Goal: Information Seeking & Learning: Check status

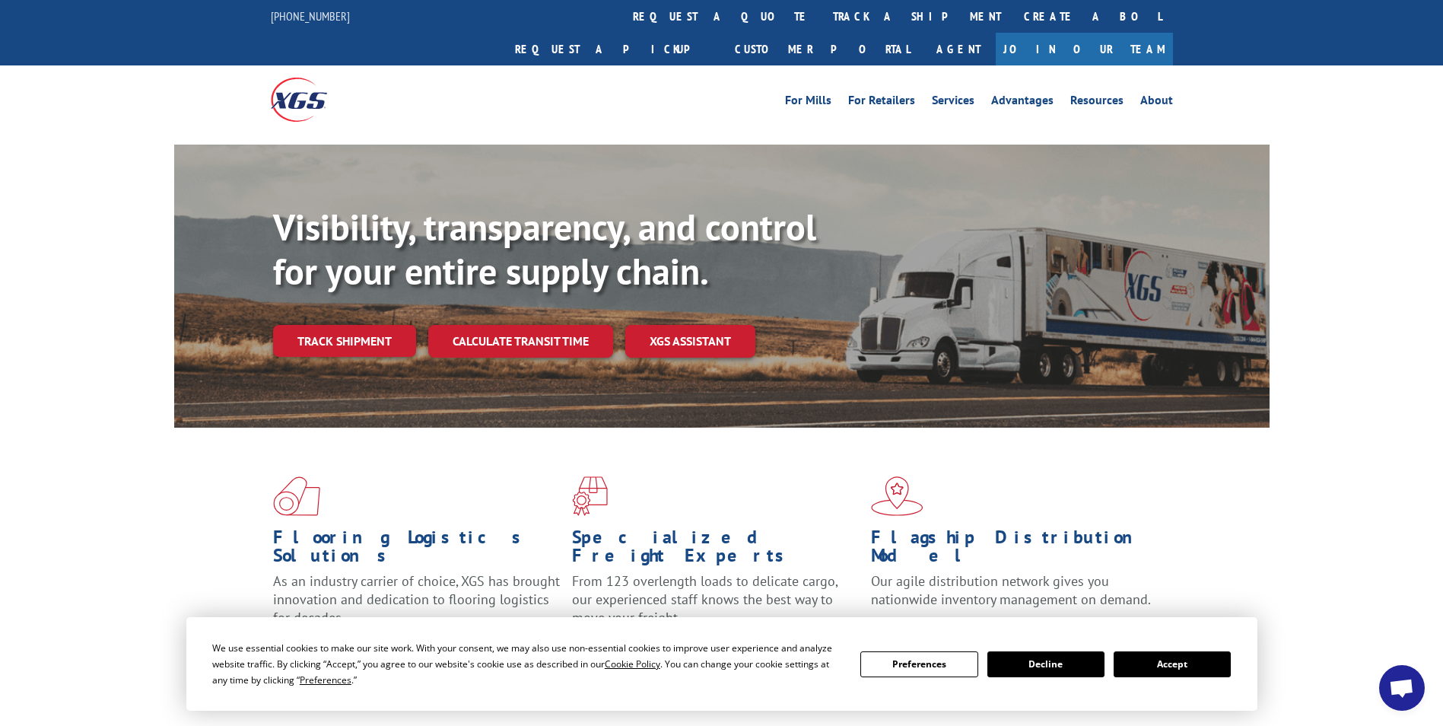
click at [1148, 659] on button "Accept" at bounding box center [1172, 664] width 117 height 26
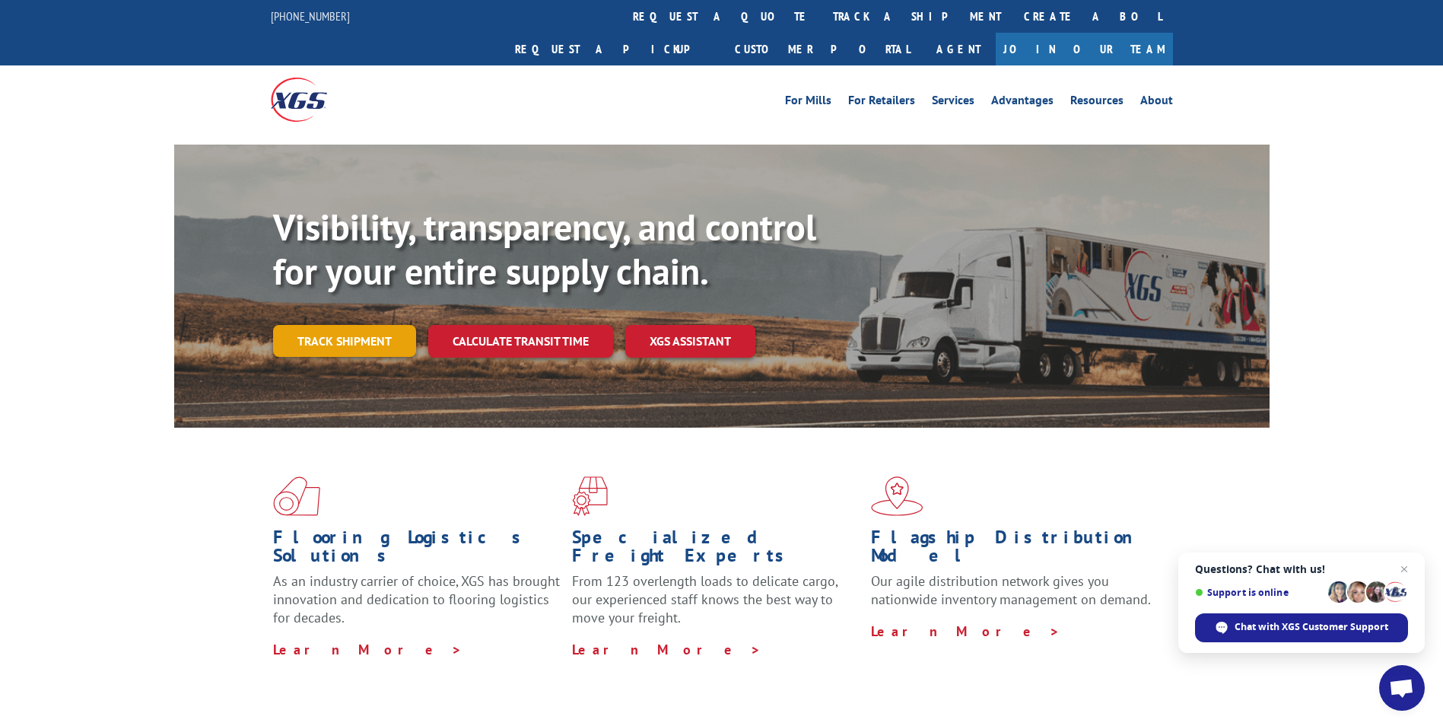
click at [347, 325] on link "Track shipment" at bounding box center [344, 341] width 143 height 32
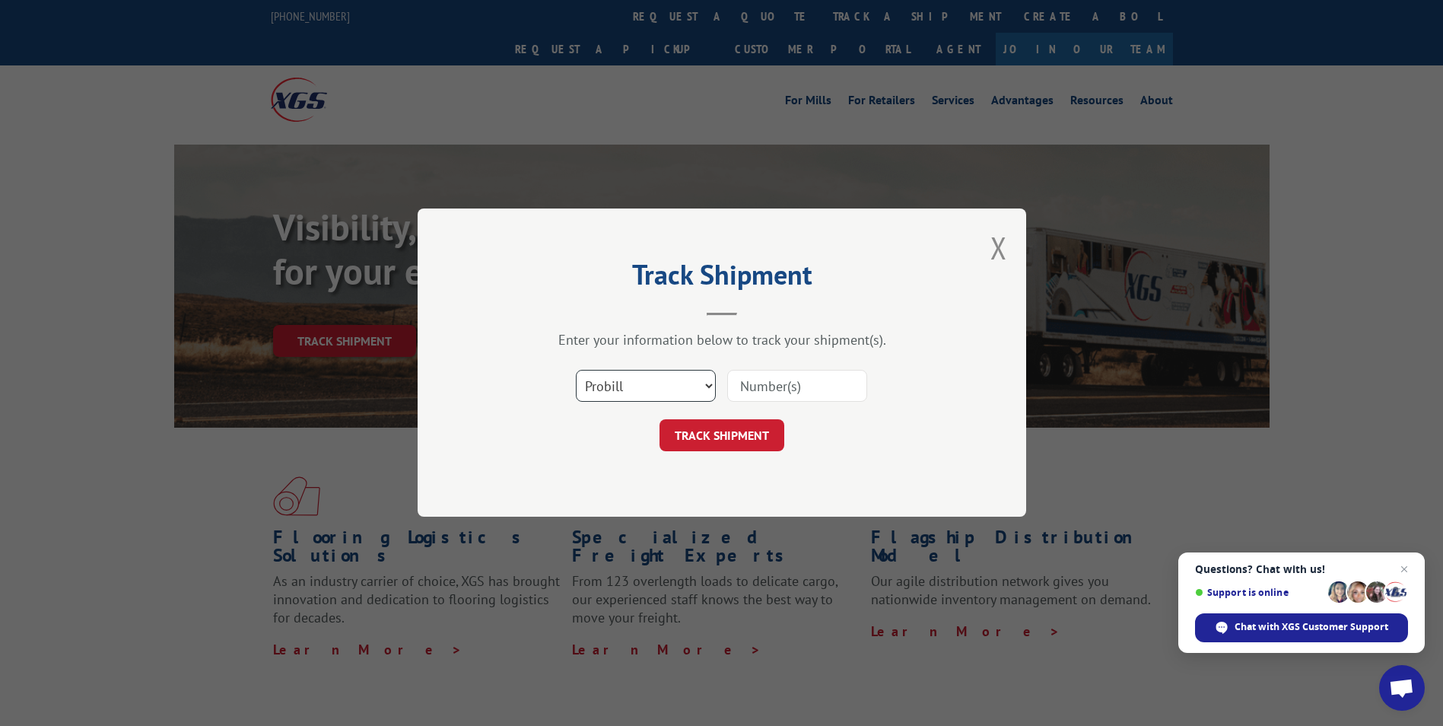
click at [634, 378] on select "Select category... Probill BOL PO" at bounding box center [646, 386] width 140 height 32
select select "bol"
click at [576, 370] on select "Select category... Probill BOL PO" at bounding box center [646, 386] width 140 height 32
click at [738, 388] on input at bounding box center [797, 386] width 140 height 32
paste input "441146"
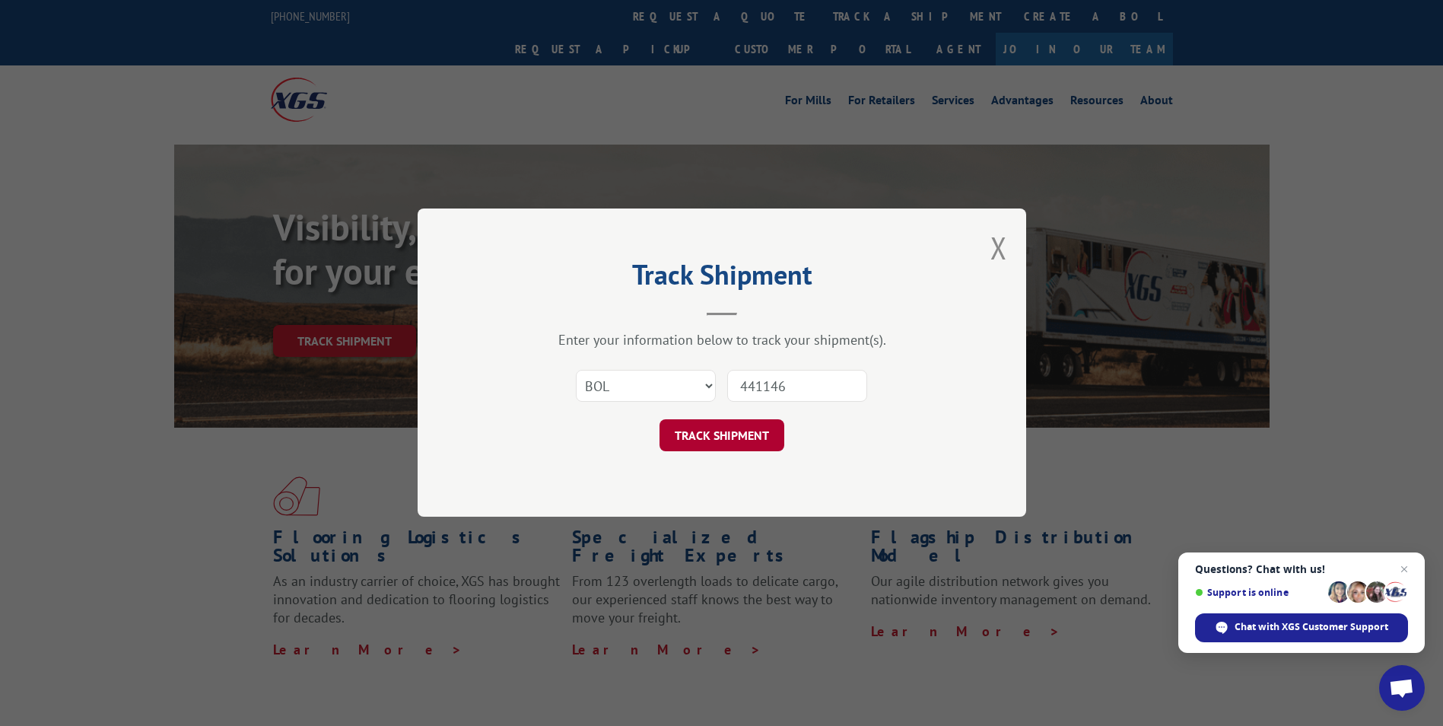
type input "441146"
click at [732, 431] on button "TRACK SHIPMENT" at bounding box center [722, 436] width 125 height 32
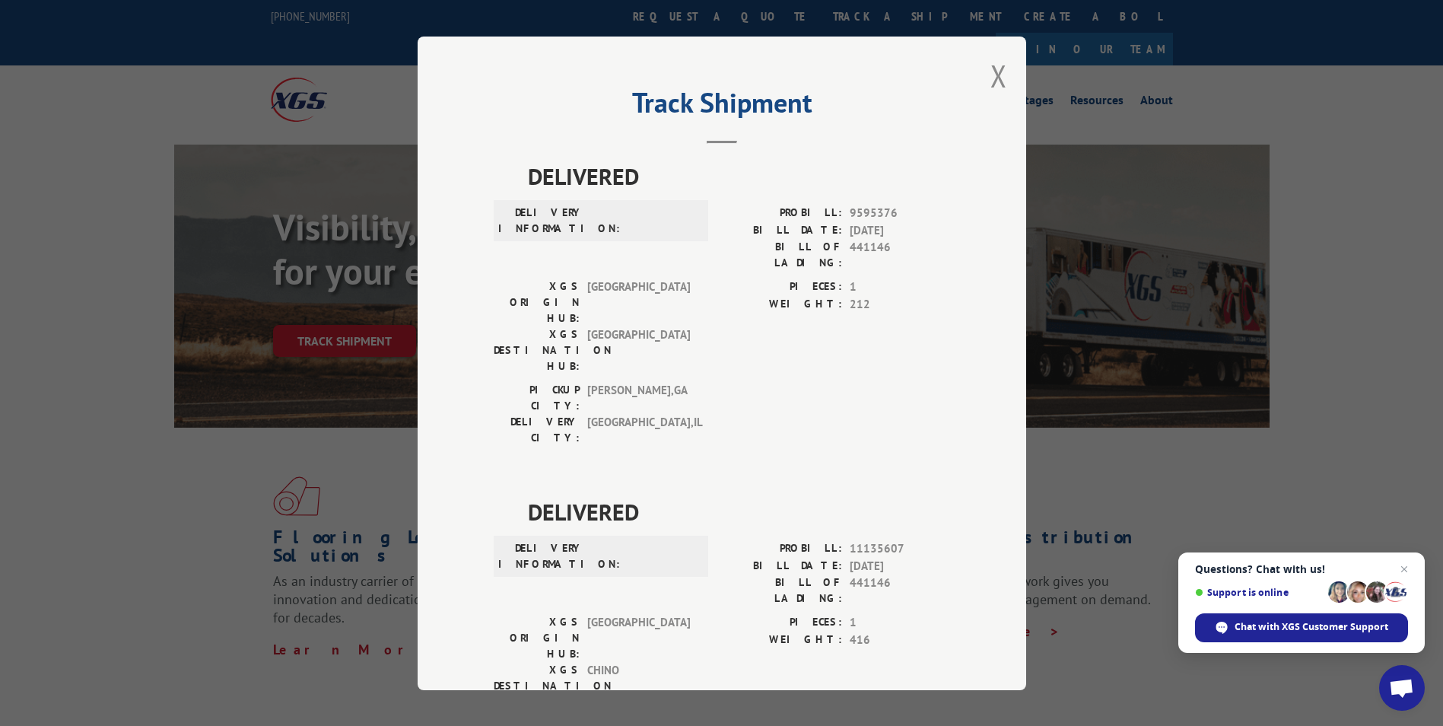
scroll to position [821, 0]
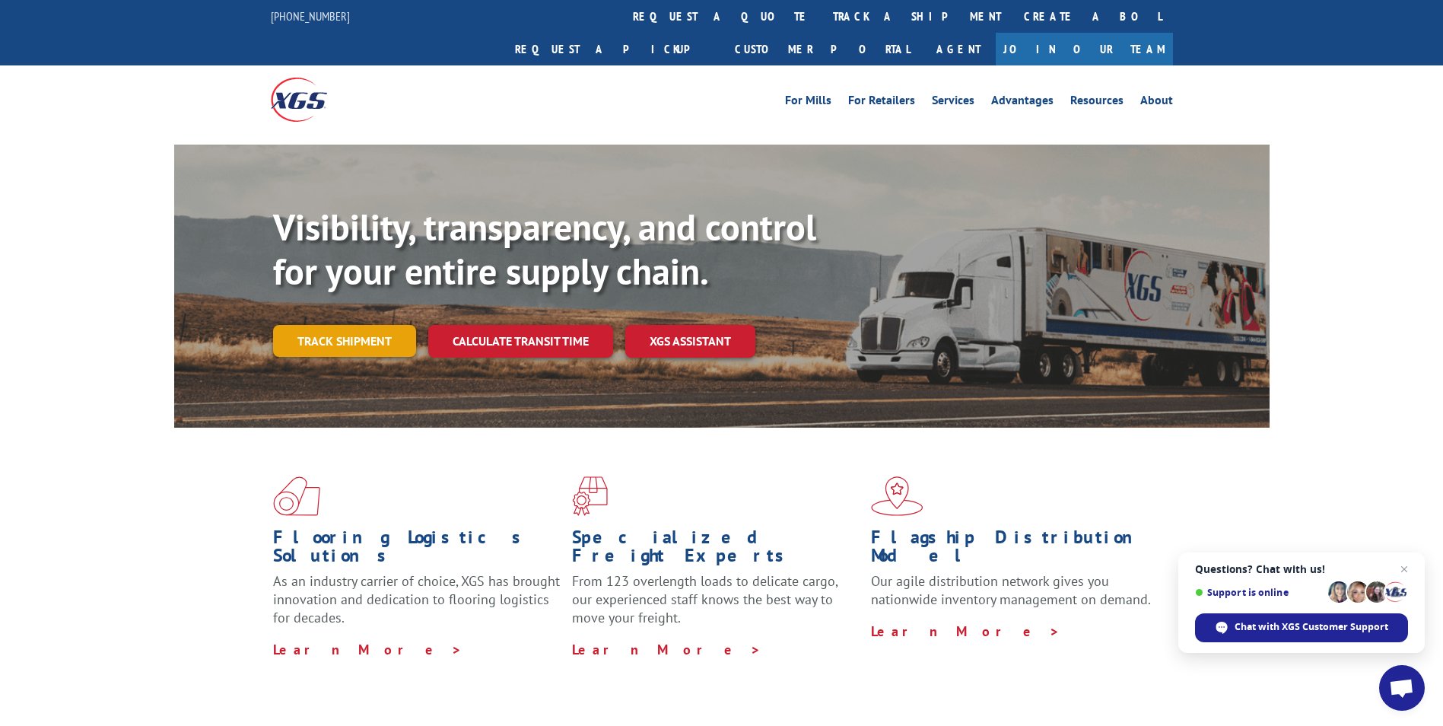
click at [370, 325] on link "Track shipment" at bounding box center [344, 341] width 143 height 32
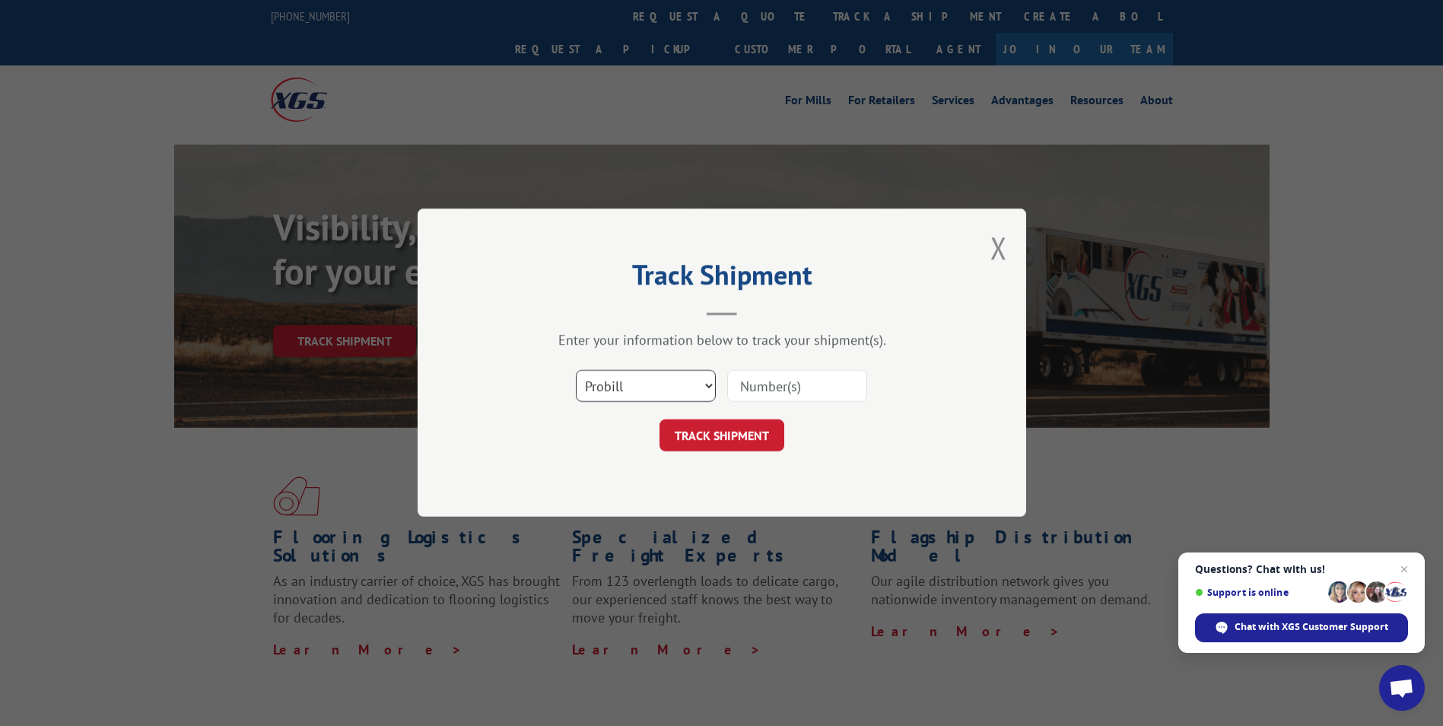
click at [595, 383] on select "Select category... Probill BOL PO" at bounding box center [646, 386] width 140 height 32
select select "bol"
click at [576, 370] on select "Select category... Probill BOL PO" at bounding box center [646, 386] width 140 height 32
click at [749, 383] on input at bounding box center [797, 386] width 140 height 32
paste input "440328"
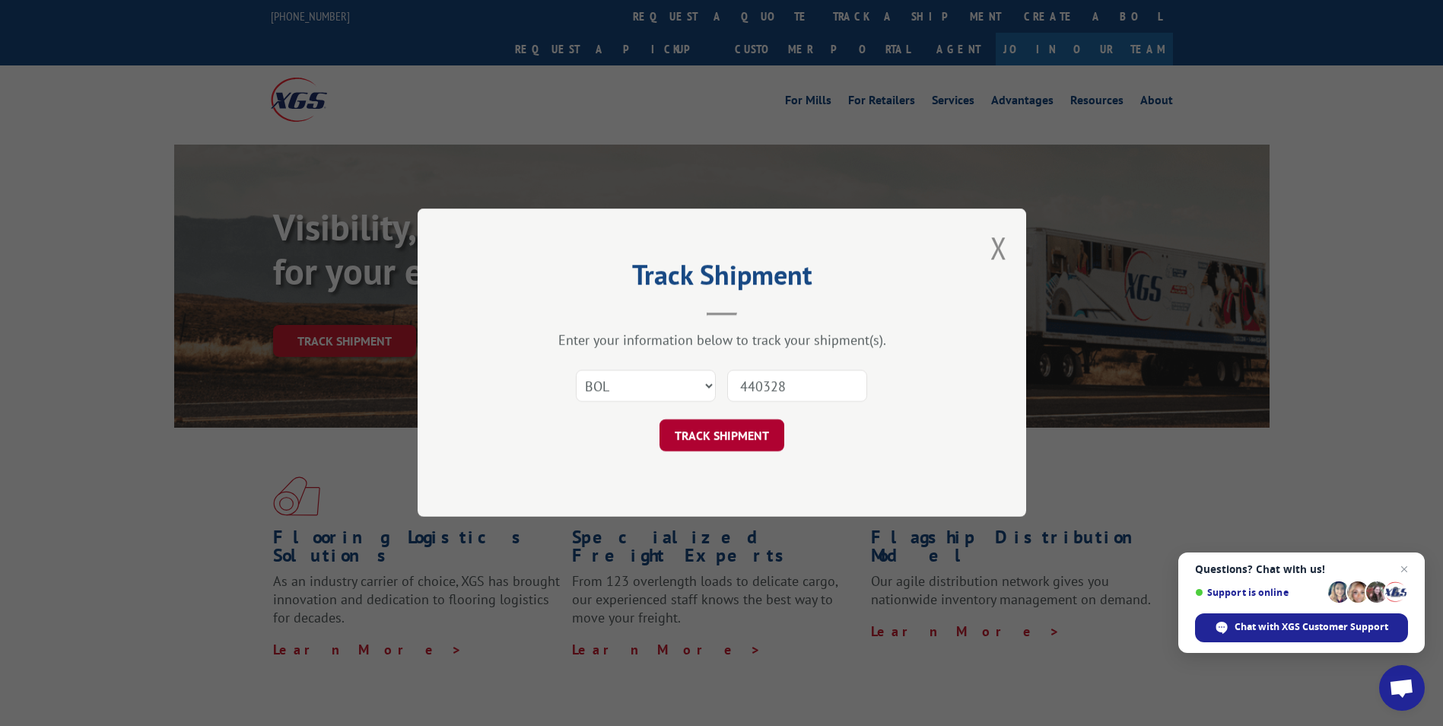
type input "440328"
click at [742, 432] on button "TRACK SHIPMENT" at bounding box center [722, 436] width 125 height 32
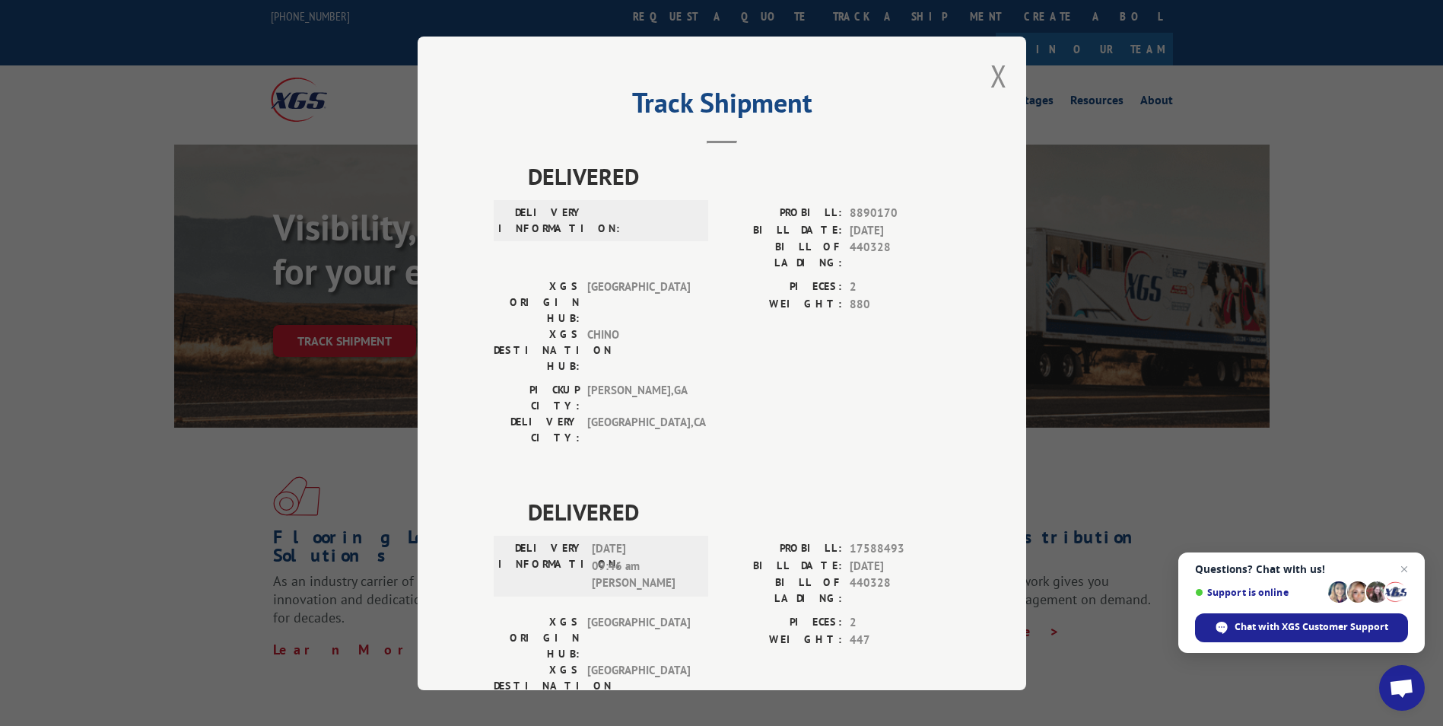
scroll to position [45, 0]
